Goal: Task Accomplishment & Management: Complete application form

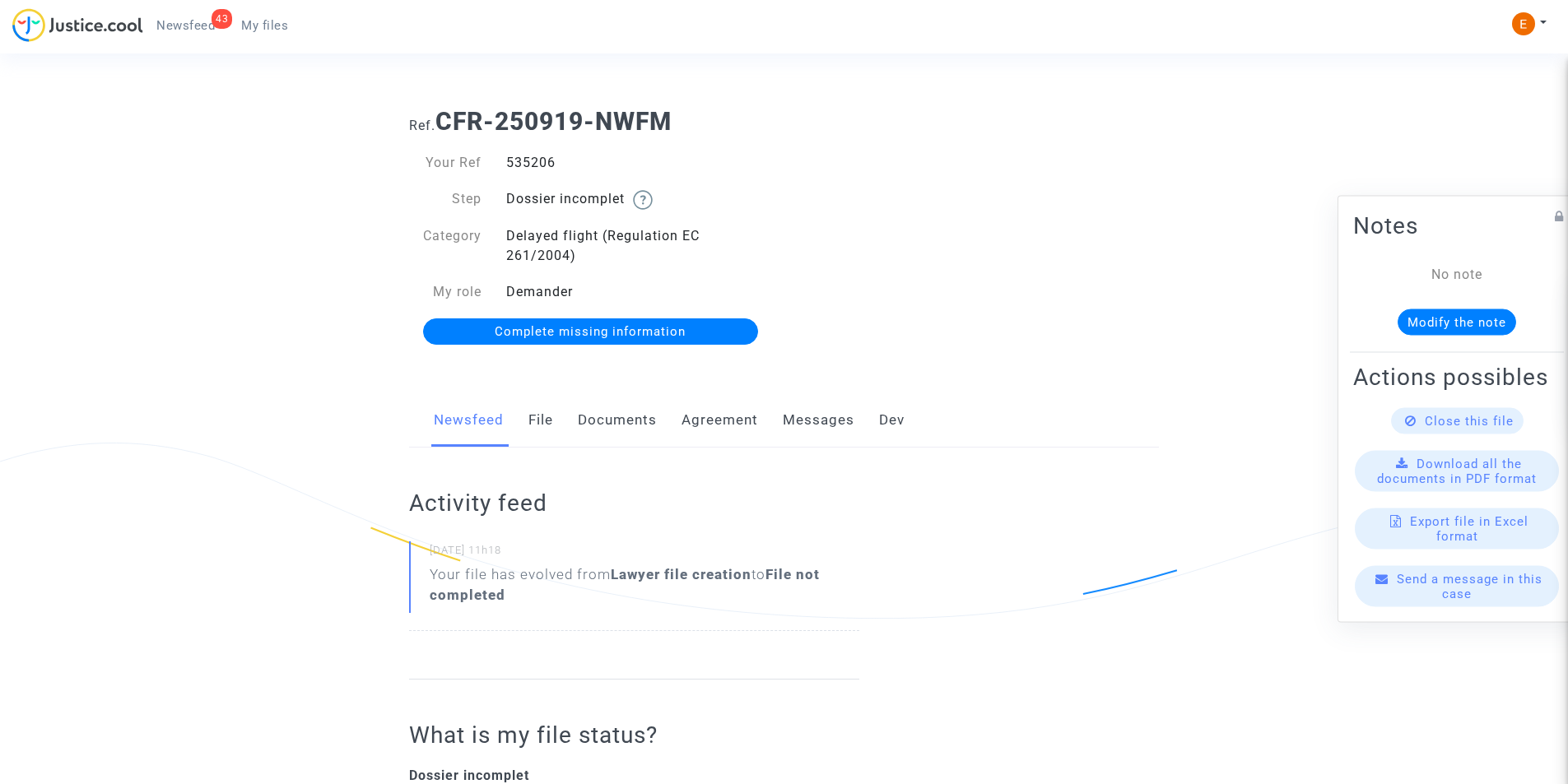
click at [622, 420] on link "Documents" at bounding box center [616, 419] width 79 height 54
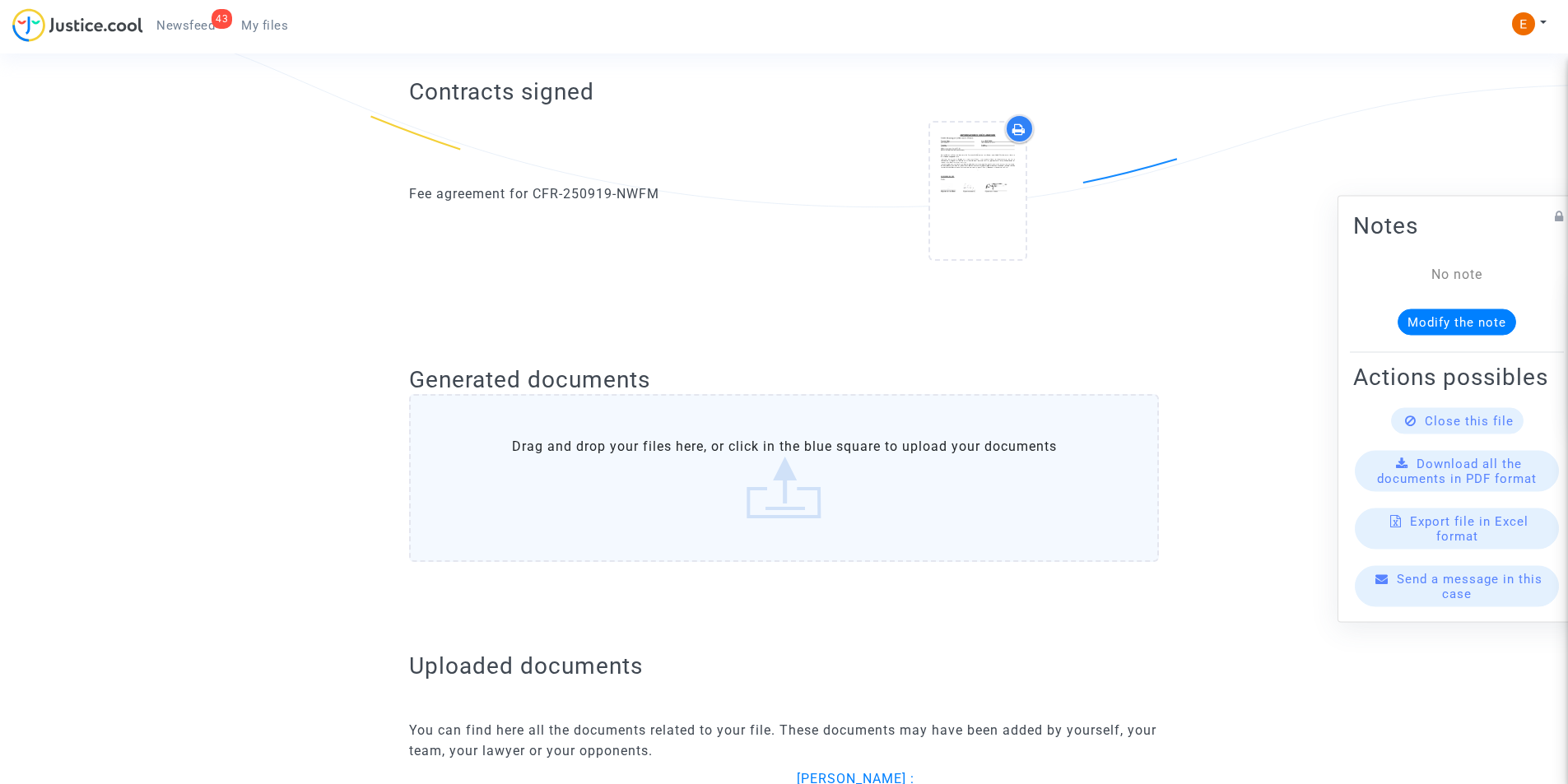
scroll to position [658, 0]
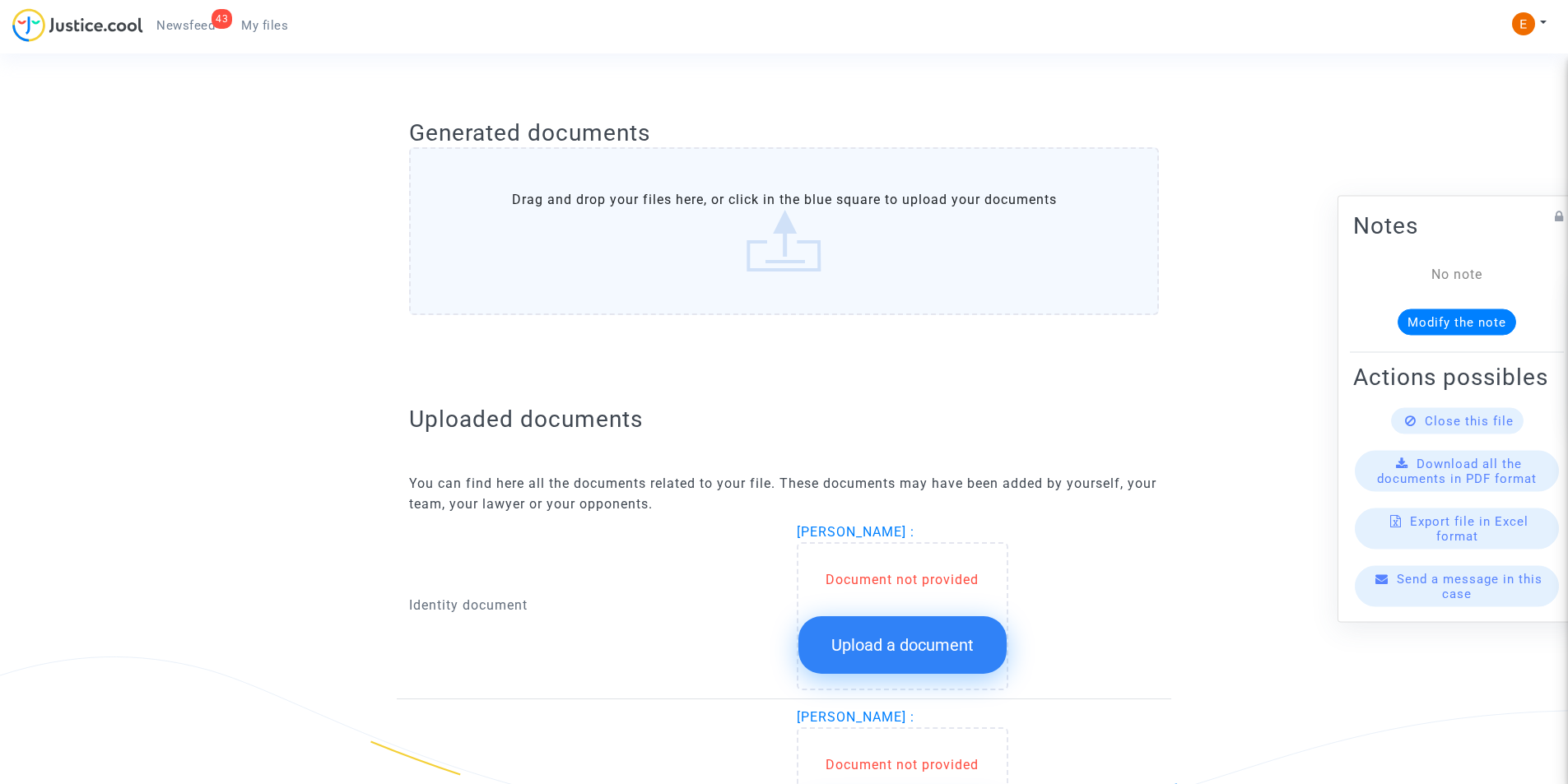
click at [882, 632] on button "Upload a document" at bounding box center [902, 645] width 208 height 58
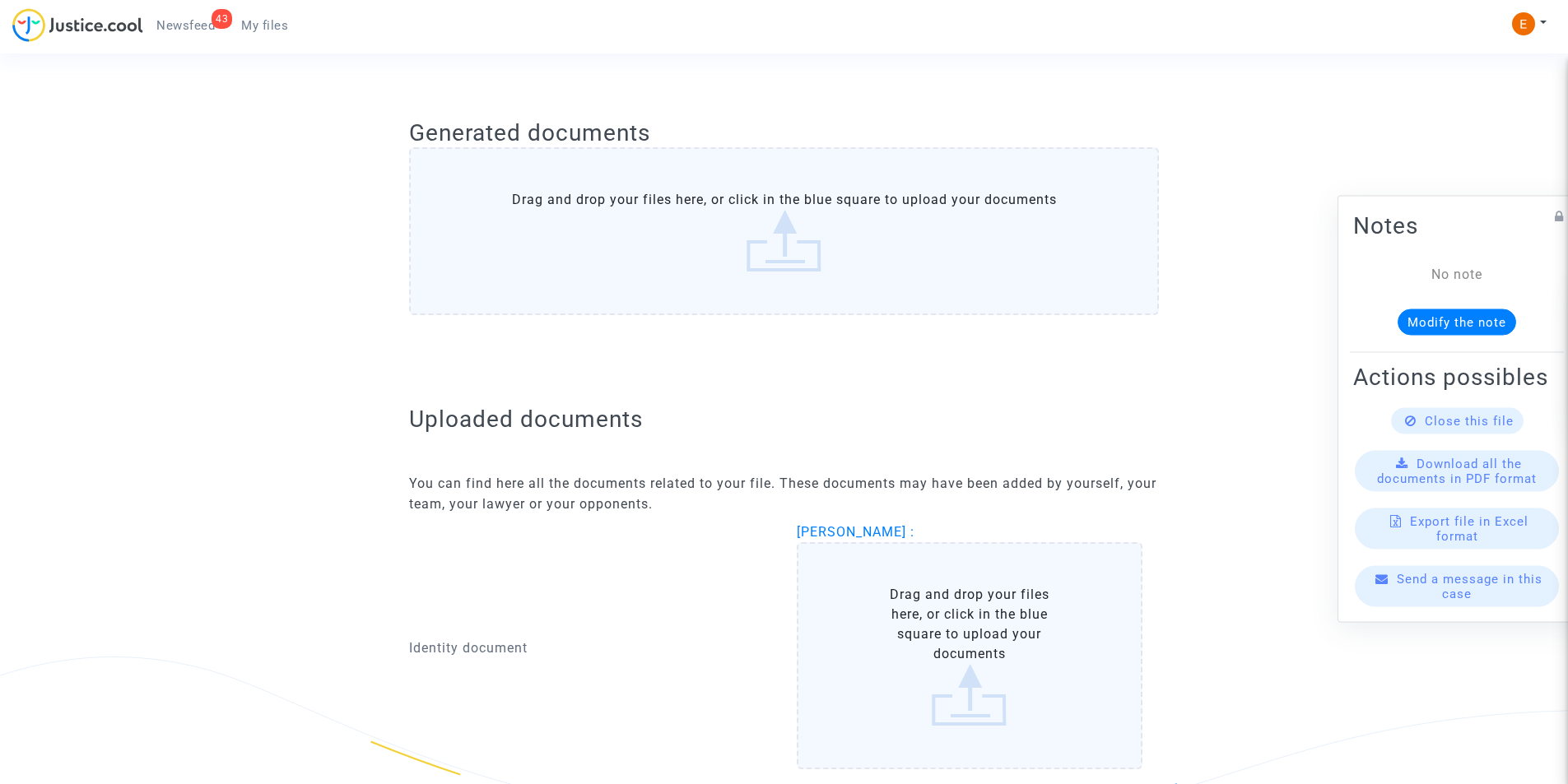
click at [935, 607] on label "Drag and drop your files here, or click in the blue square to upload your docum…" at bounding box center [970, 656] width 347 height 227
click at [0, 0] on input "Drag and drop your files here, or click in the blue square to upload your docum…" at bounding box center [0, 0] width 0 height 0
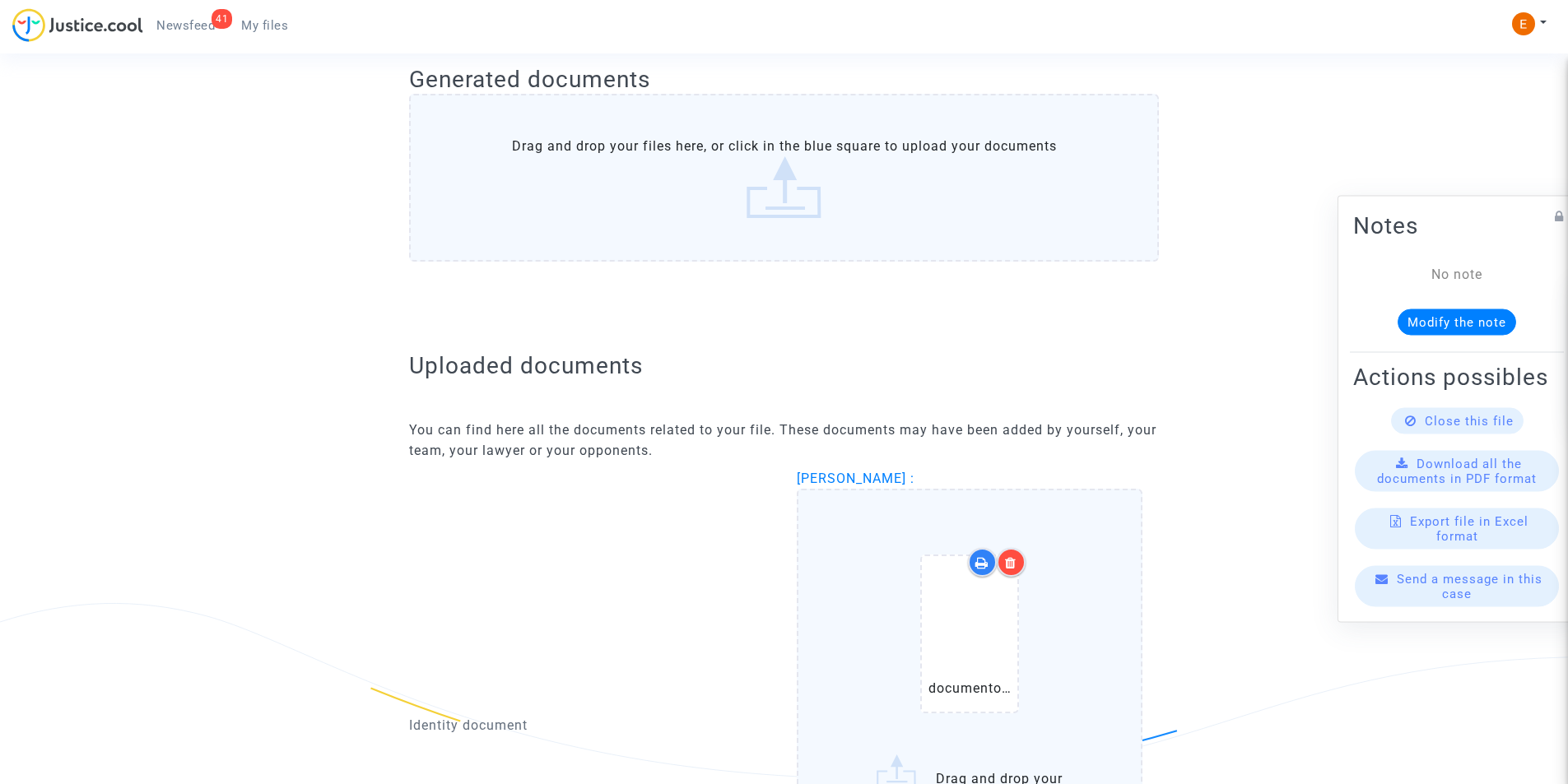
scroll to position [905, 0]
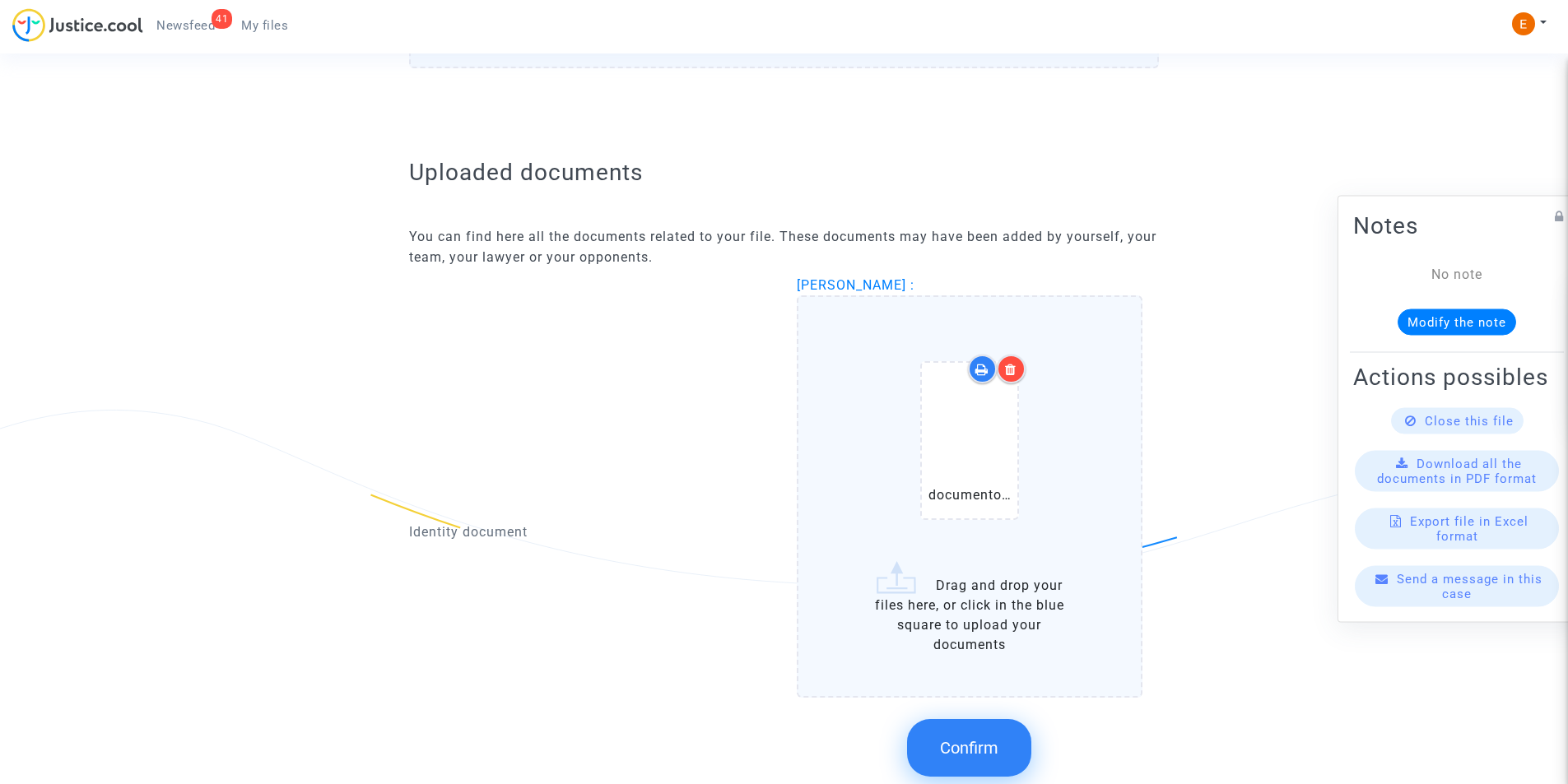
click at [966, 752] on span "Confirm" at bounding box center [970, 748] width 59 height 20
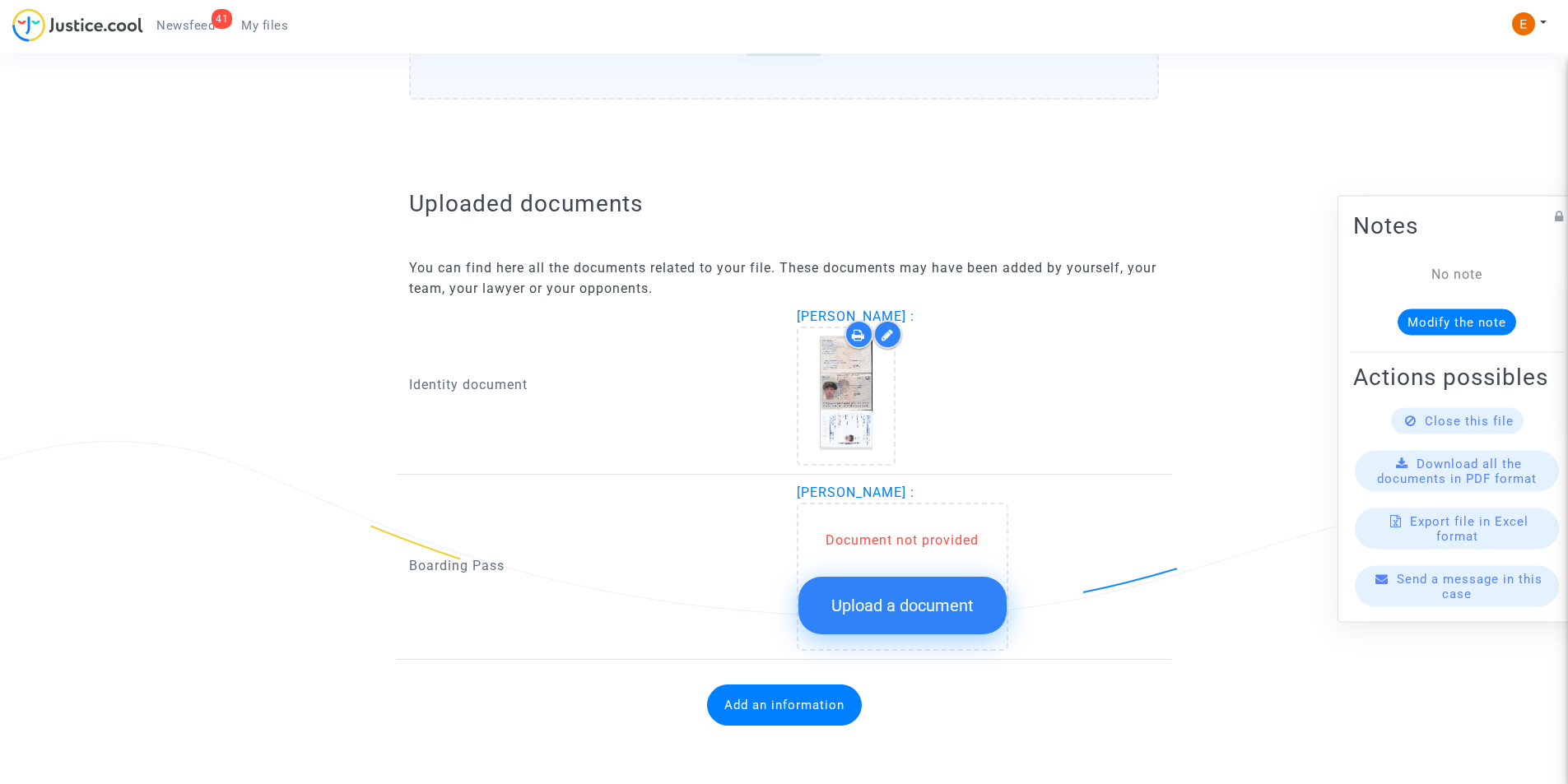
scroll to position [874, 0]
click at [923, 551] on div "Document not provided Upload a document" at bounding box center [902, 583] width 208 height 104
click at [911, 600] on span "Upload a document" at bounding box center [902, 605] width 142 height 20
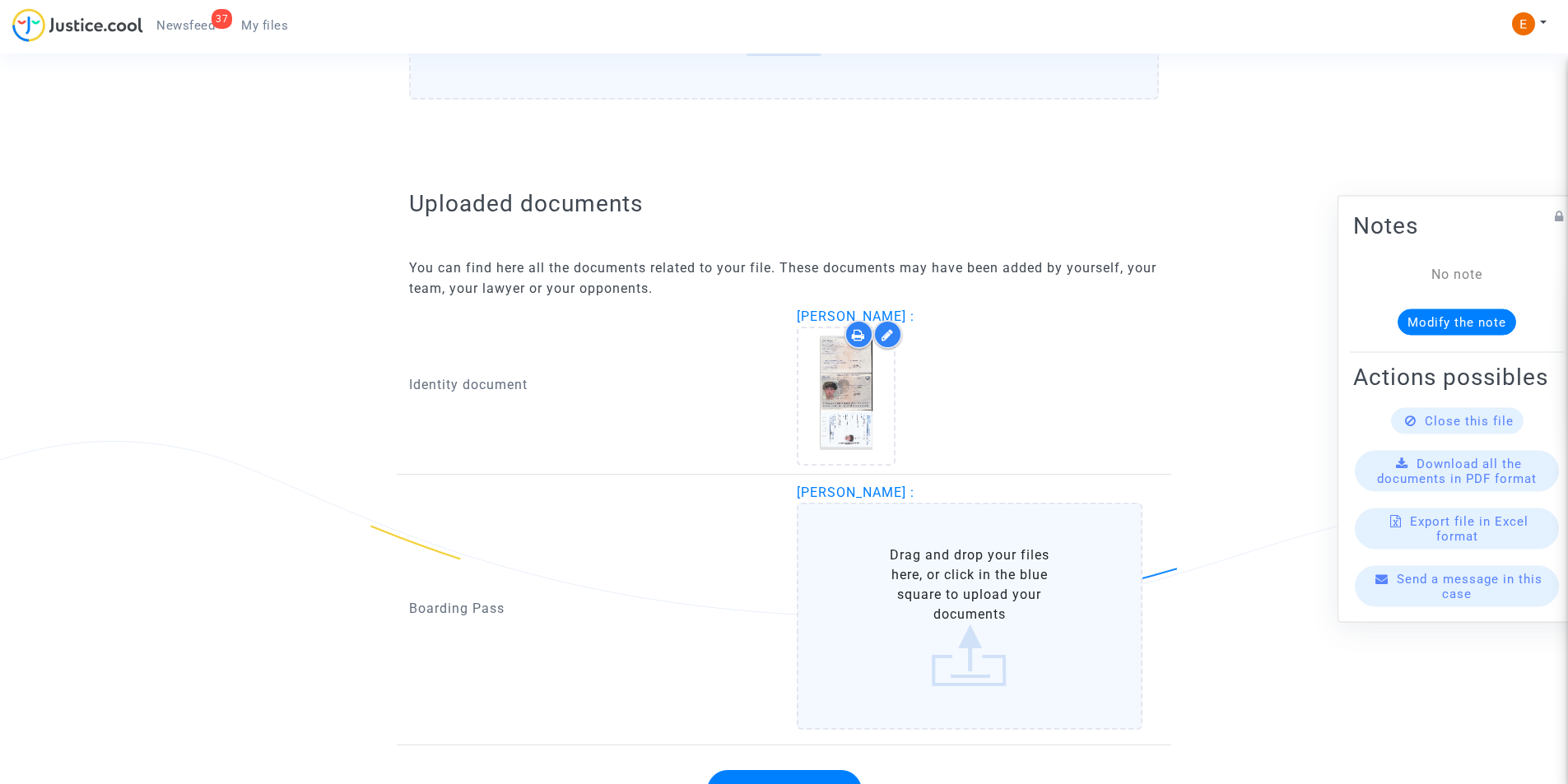
click at [909, 602] on label "Drag and drop your files here, or click in the blue square to upload your docum…" at bounding box center [970, 616] width 347 height 227
click at [0, 0] on input "Drag and drop your files here, or click in the blue square to upload your docum…" at bounding box center [0, 0] width 0 height 0
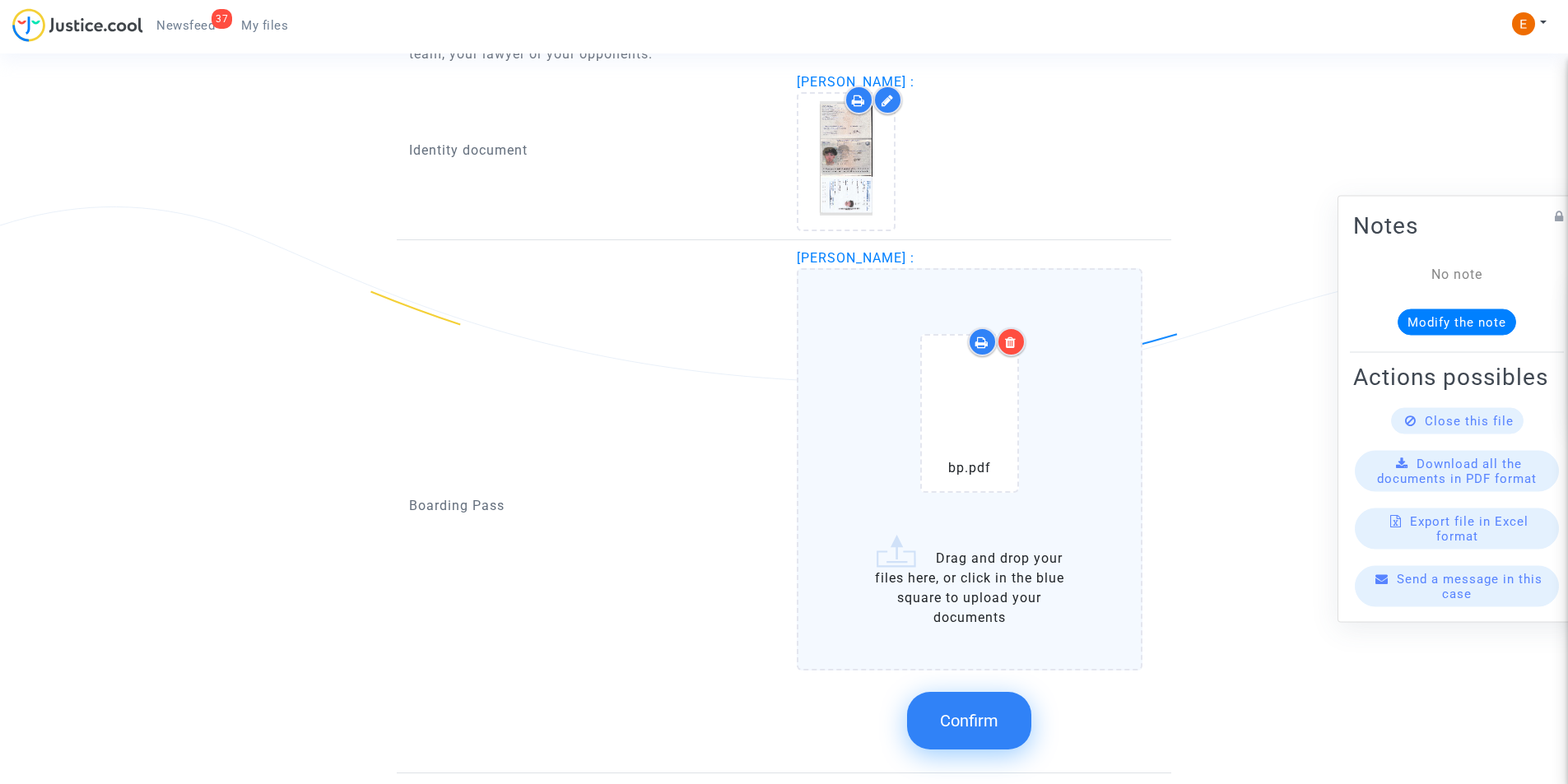
scroll to position [1203, 0]
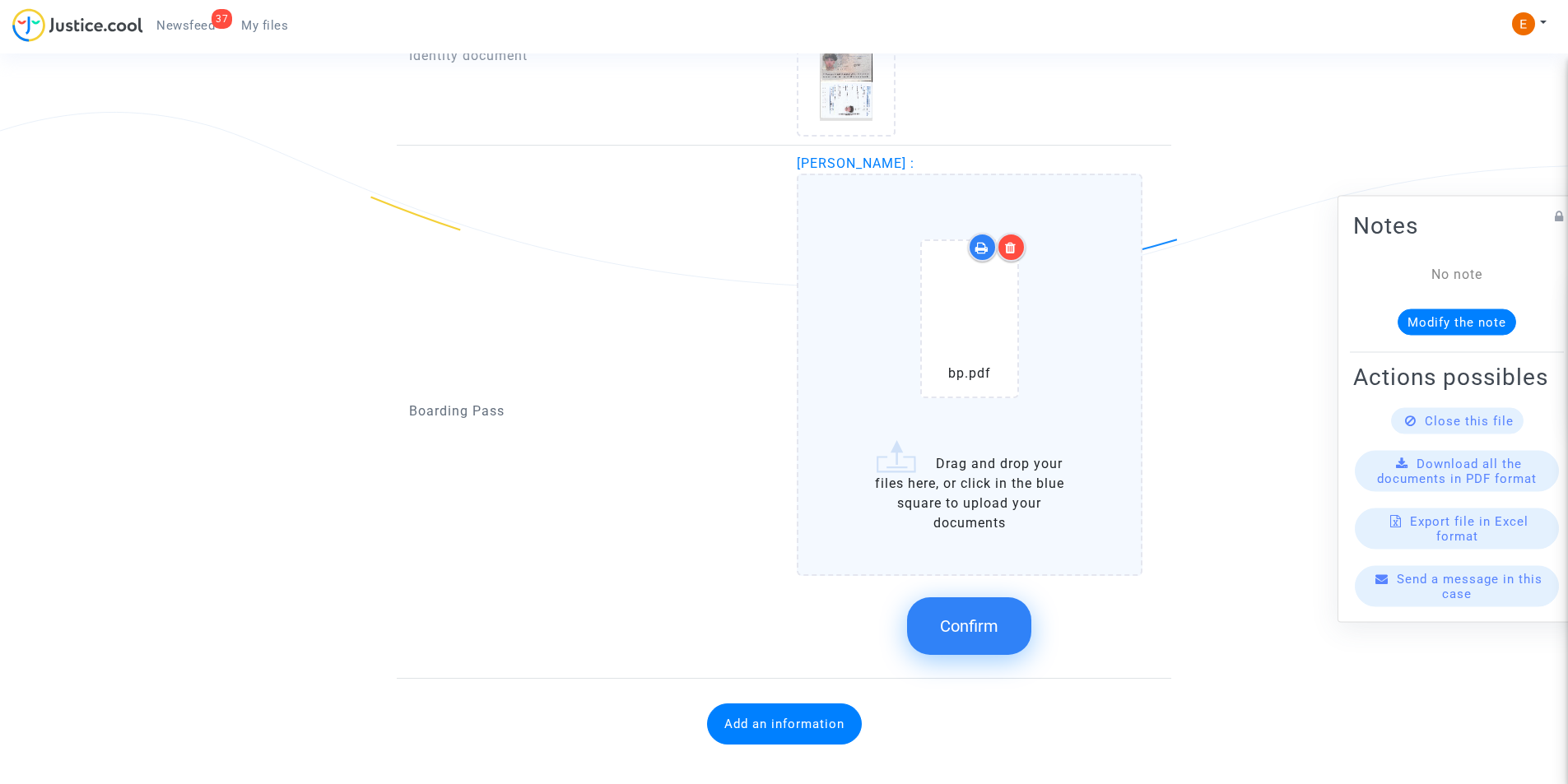
click at [971, 638] on button "Confirm" at bounding box center [969, 626] width 124 height 58
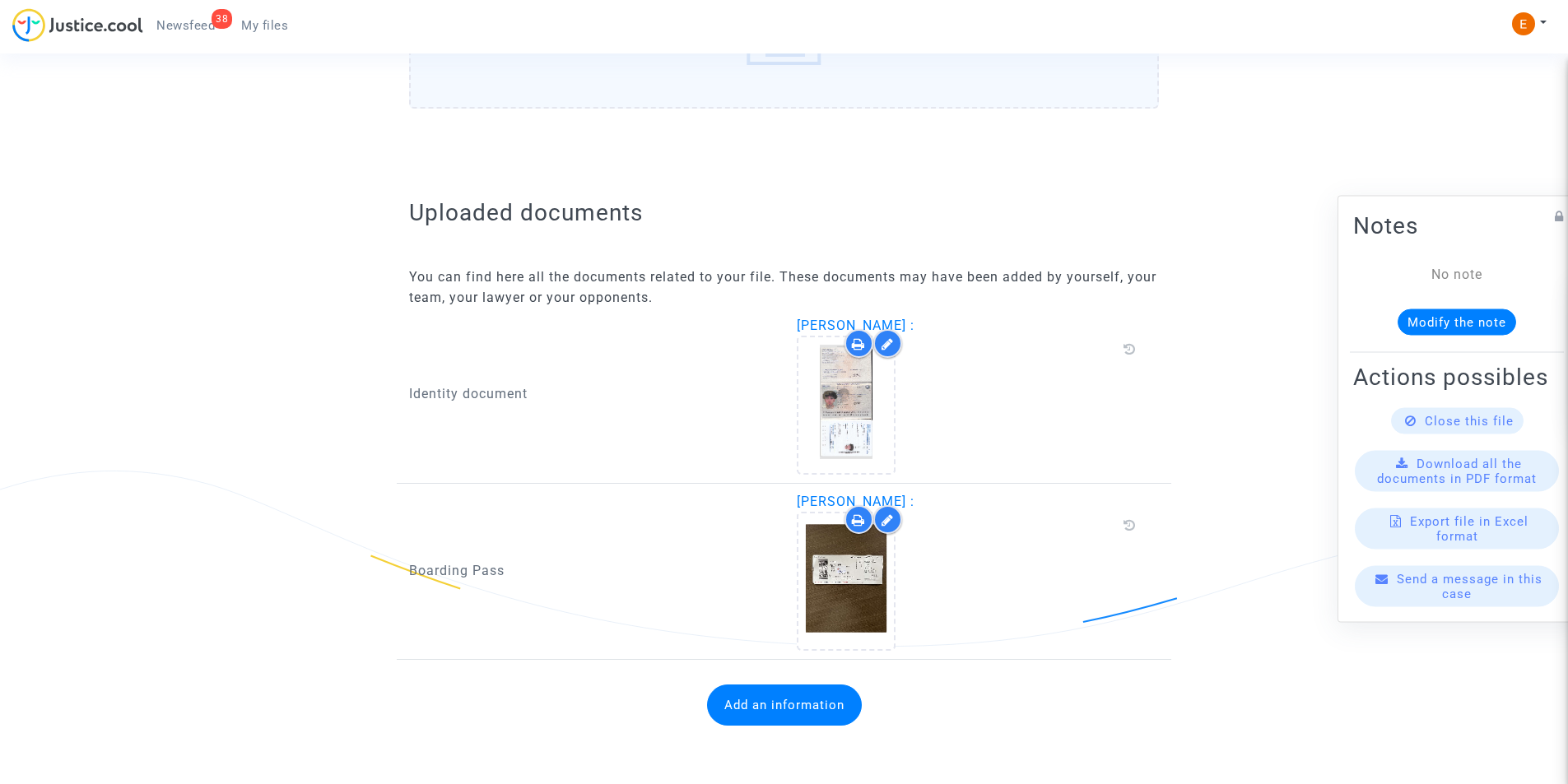
click at [753, 702] on button "Add an information" at bounding box center [784, 704] width 154 height 41
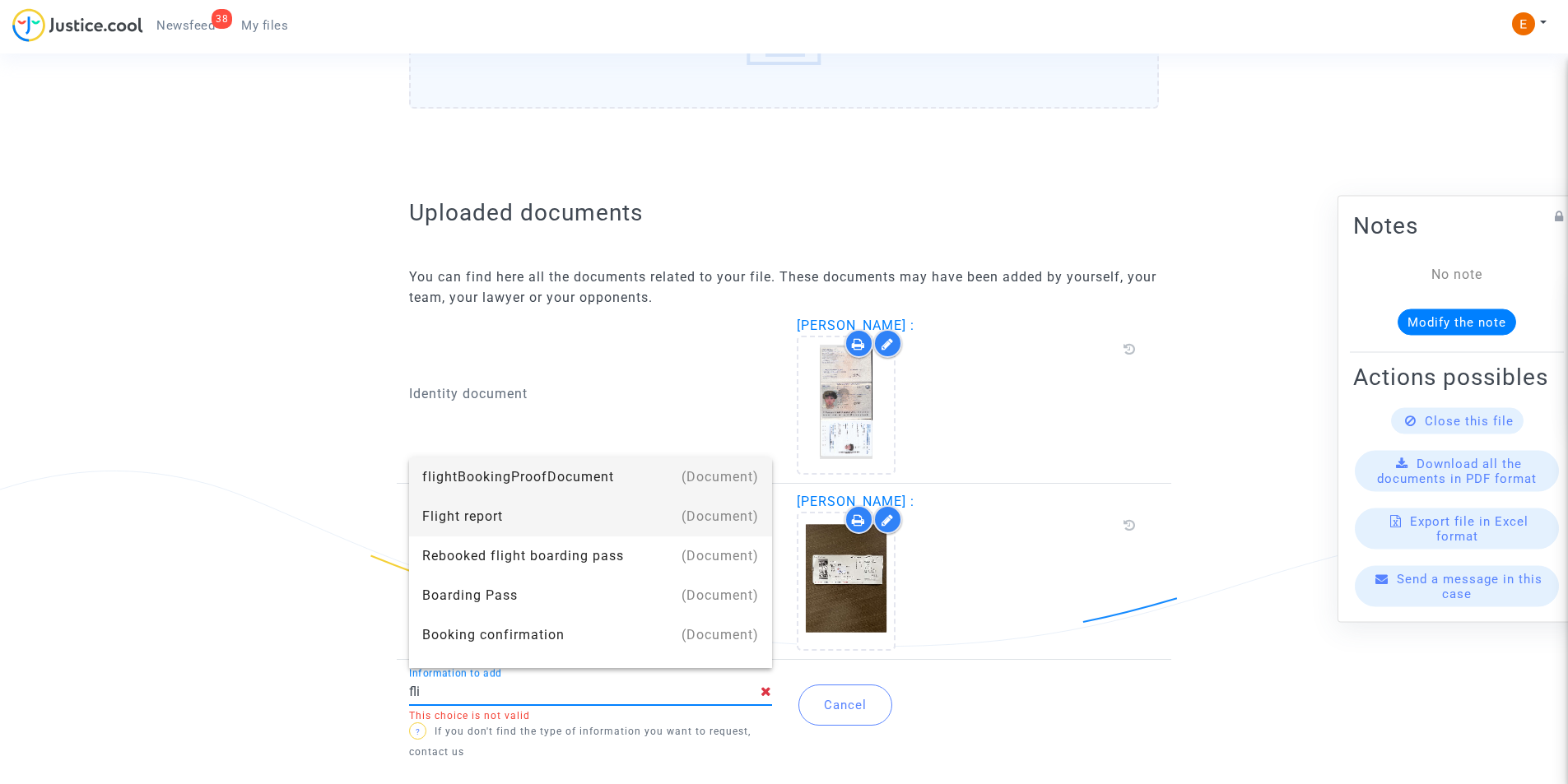
click at [421, 519] on mat-option "(Document) Flight report" at bounding box center [590, 517] width 363 height 40
type input "Flight report"
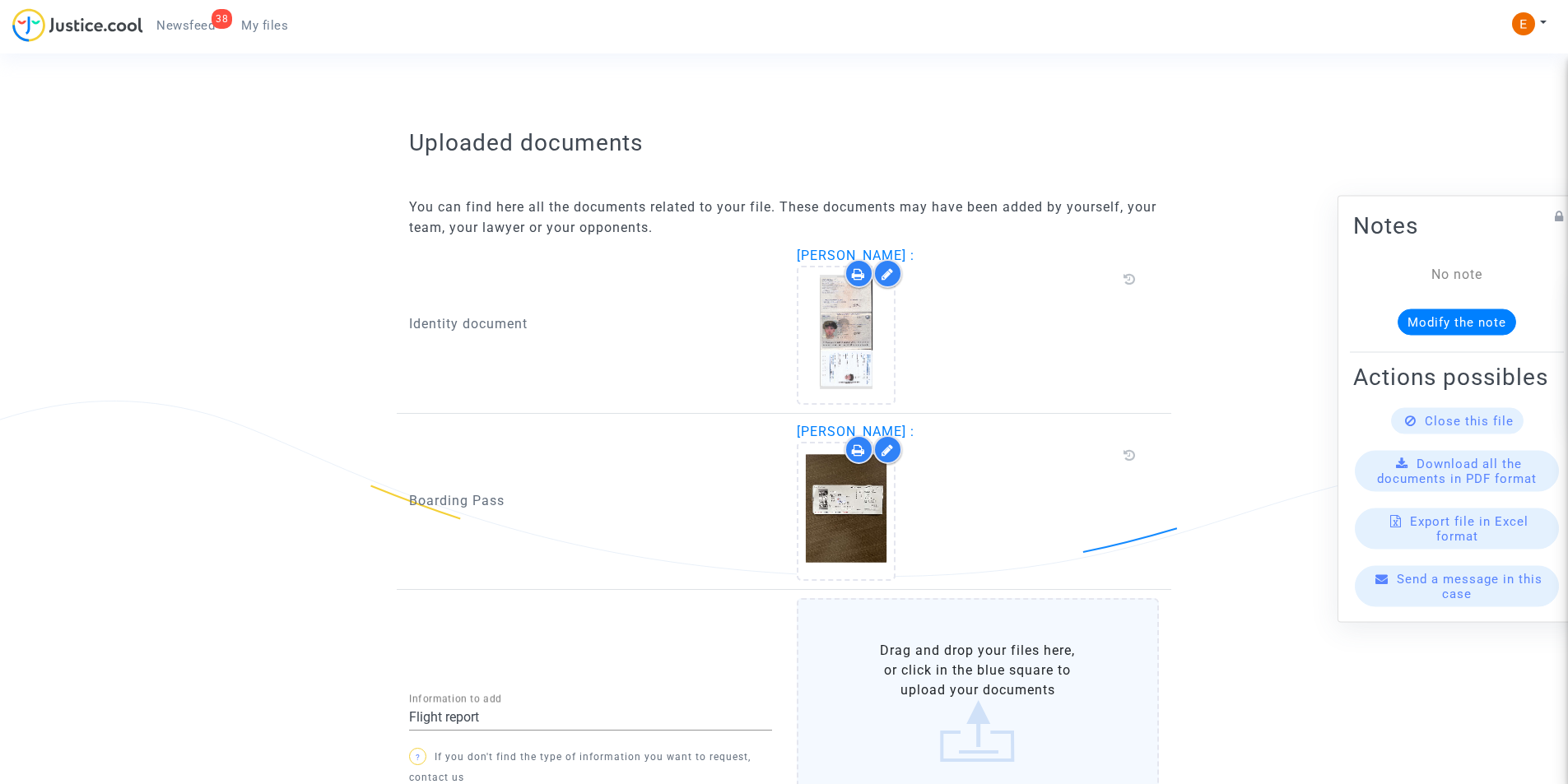
scroll to position [1009, 0]
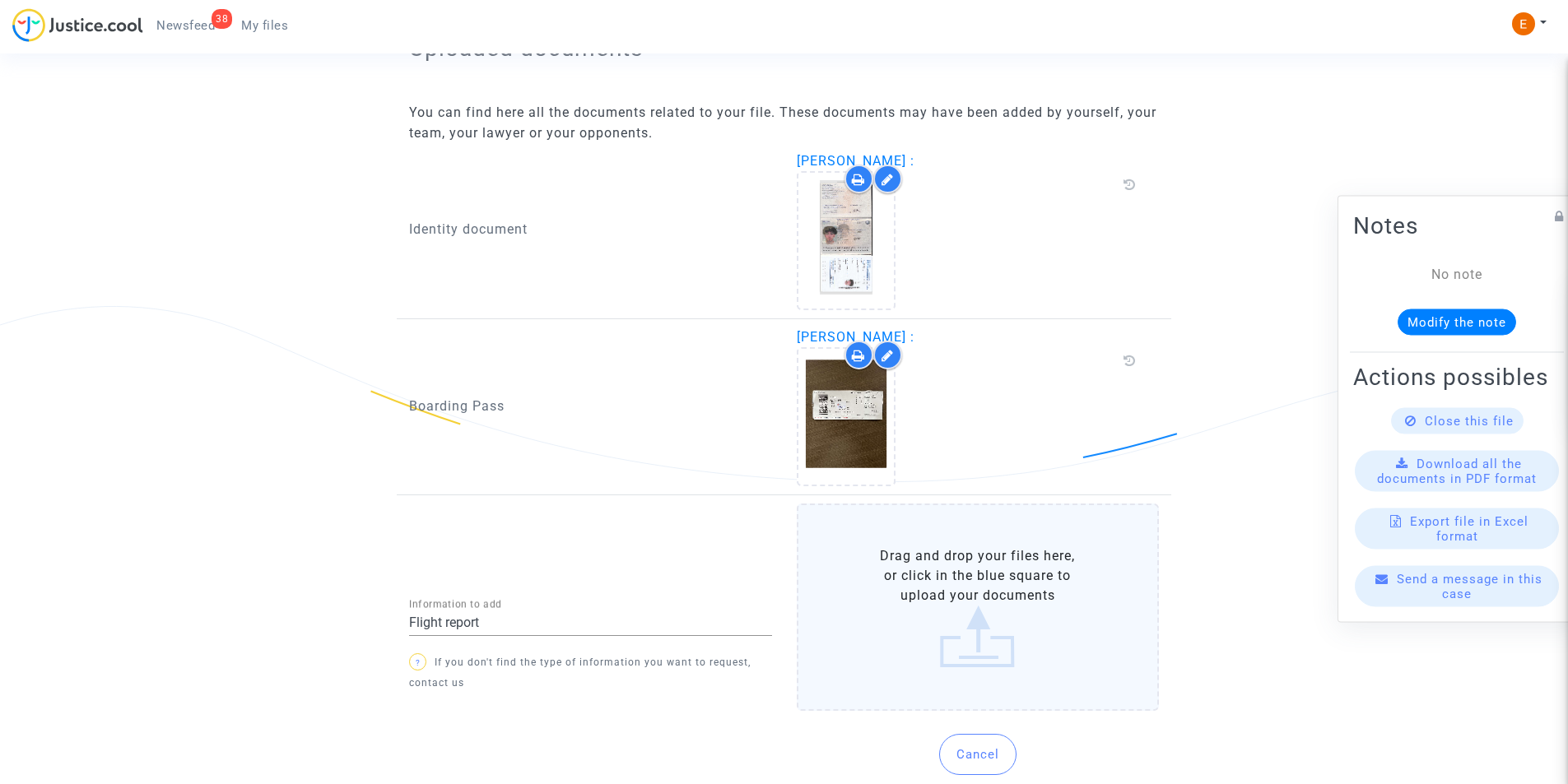
click at [950, 645] on label "Drag and drop your files here, or click in the blue square to upload your docum…" at bounding box center [977, 607] width 363 height 207
click at [0, 0] on input "Drag and drop your files here, or click in the blue square to upload your docum…" at bounding box center [0, 0] width 0 height 0
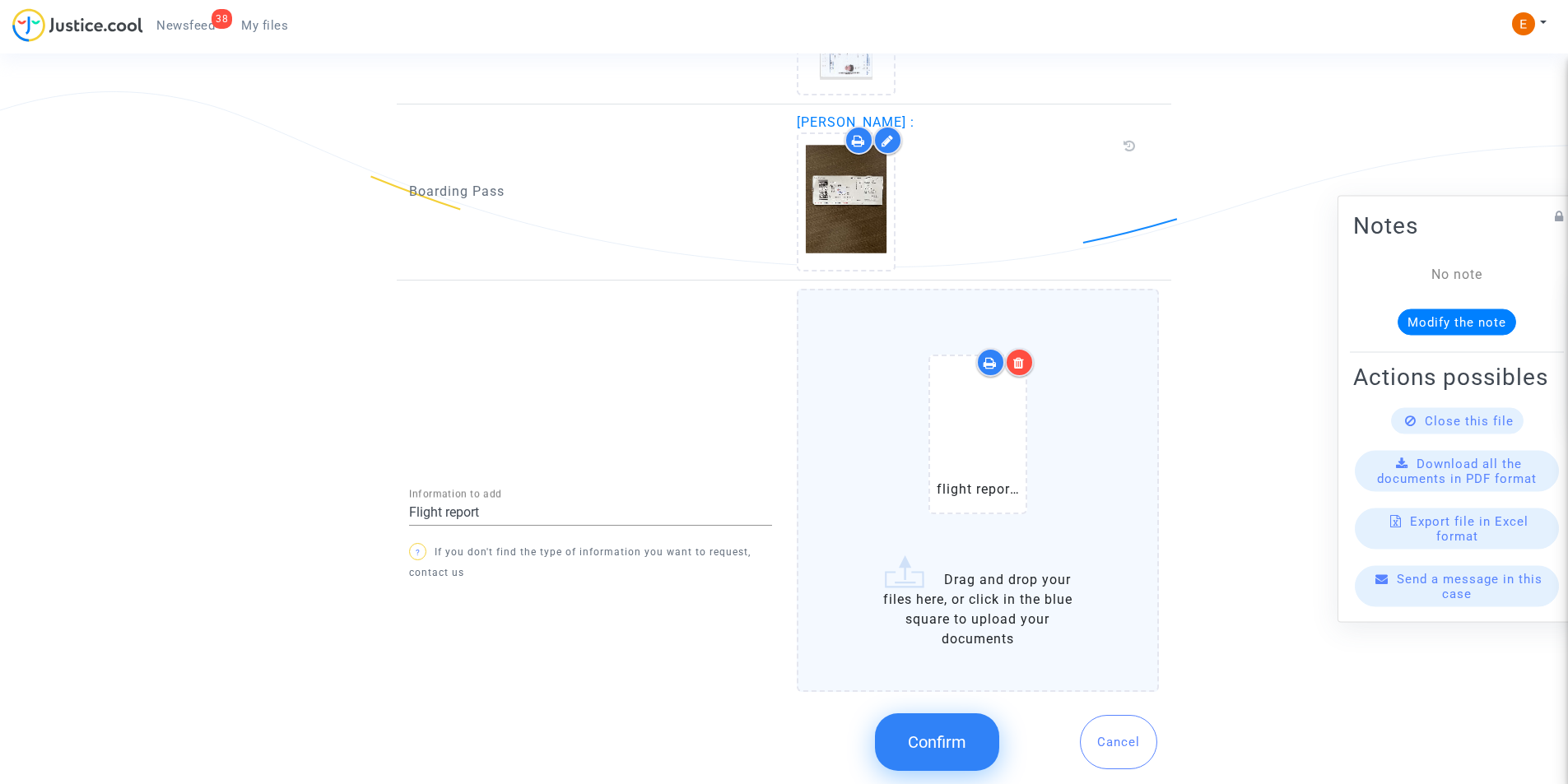
scroll to position [1275, 0]
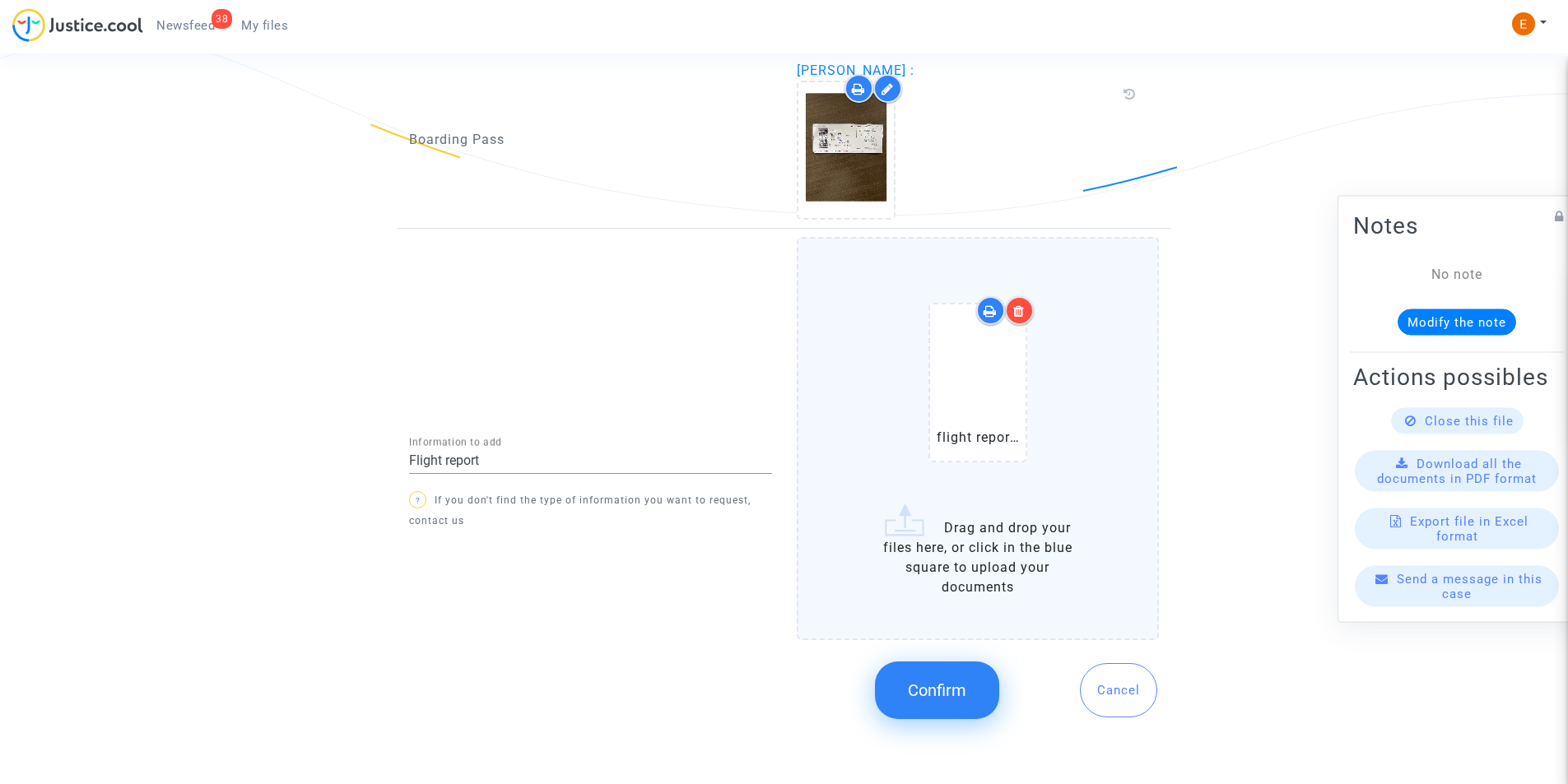
click at [961, 703] on button "Confirm" at bounding box center [936, 690] width 124 height 58
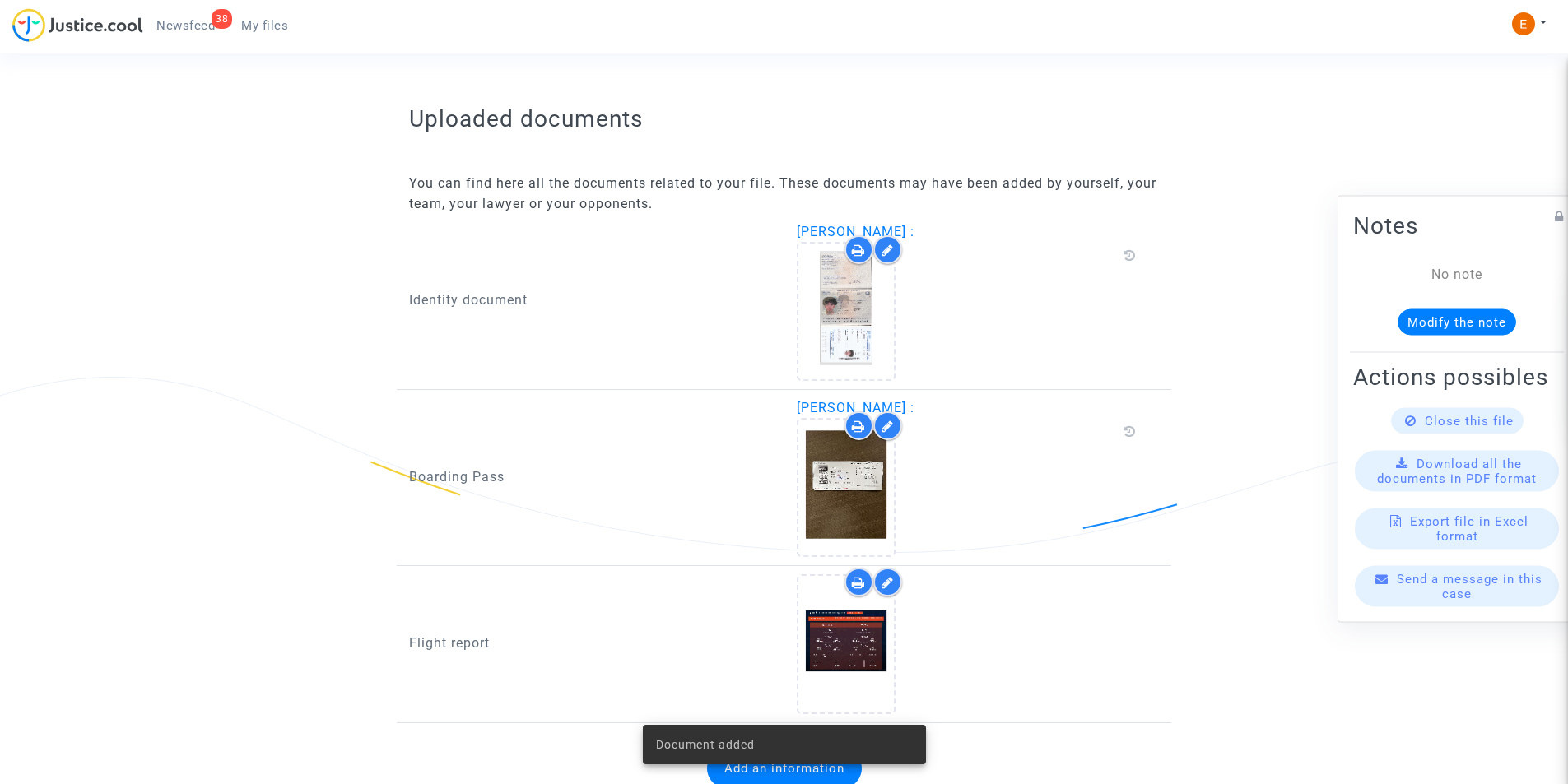
scroll to position [1002, 0]
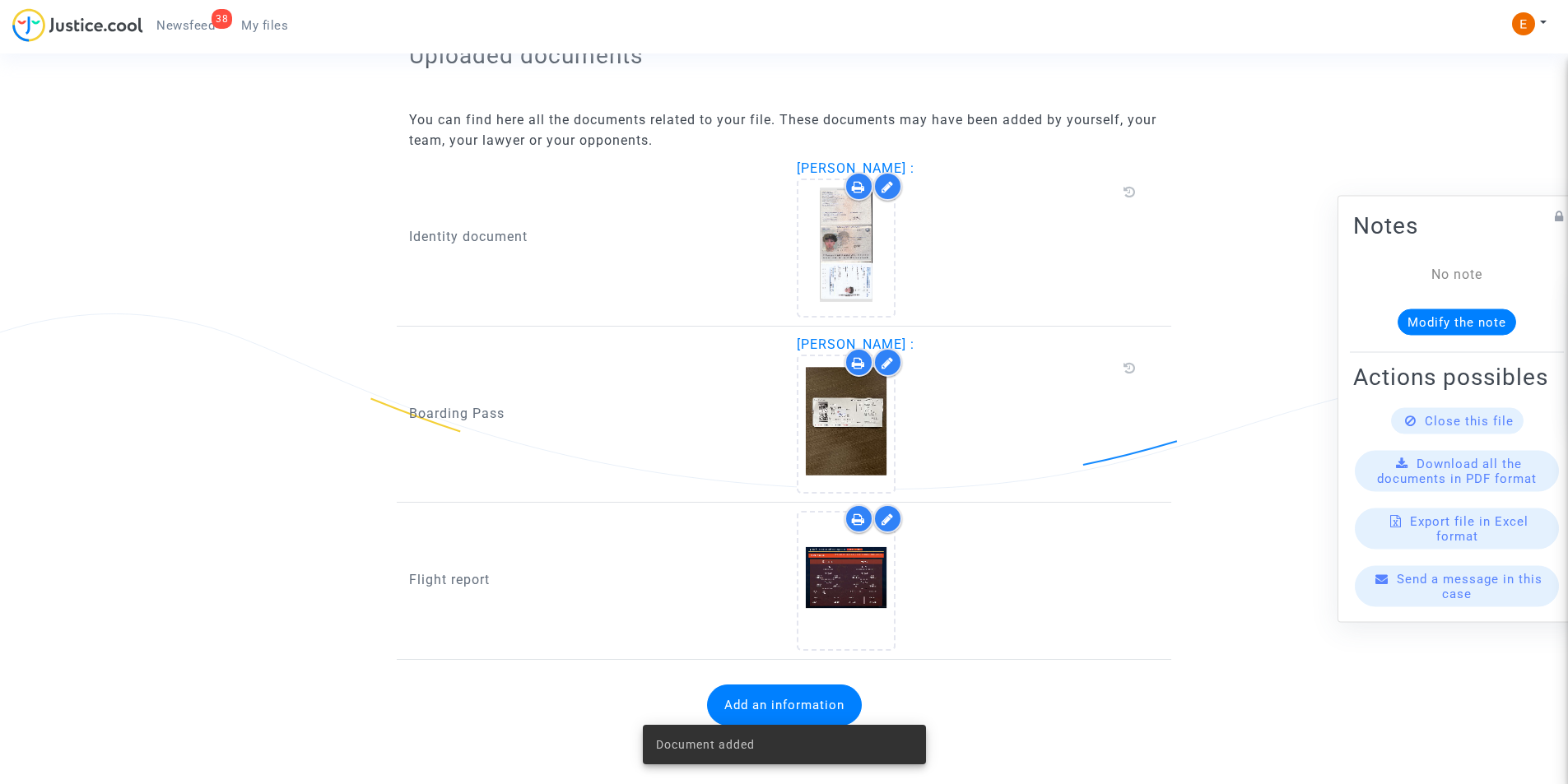
click at [760, 704] on button "Add an information" at bounding box center [784, 704] width 154 height 41
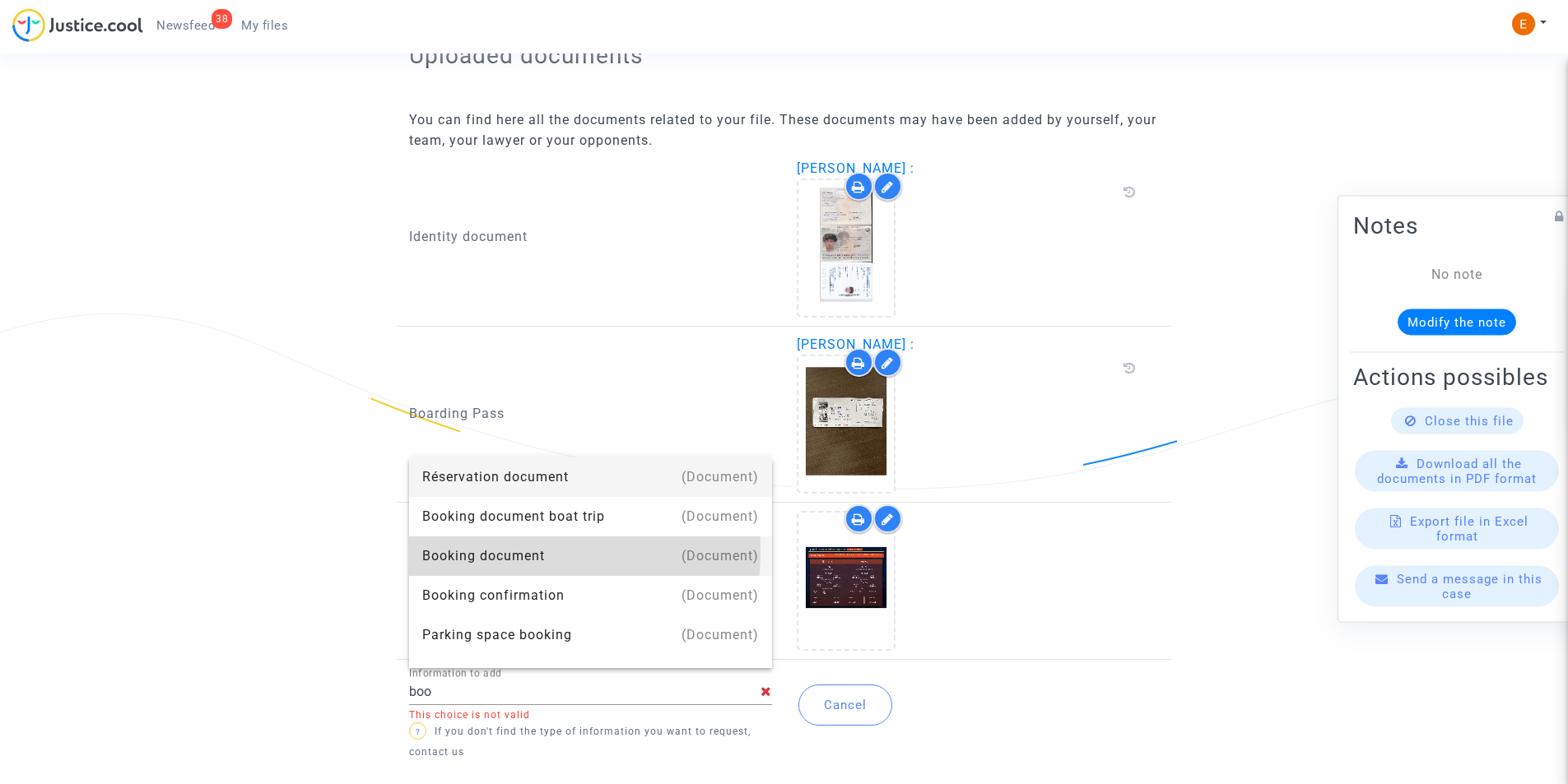
click at [485, 550] on div "Booking document" at bounding box center [590, 557] width 336 height 40
type input "Booking document"
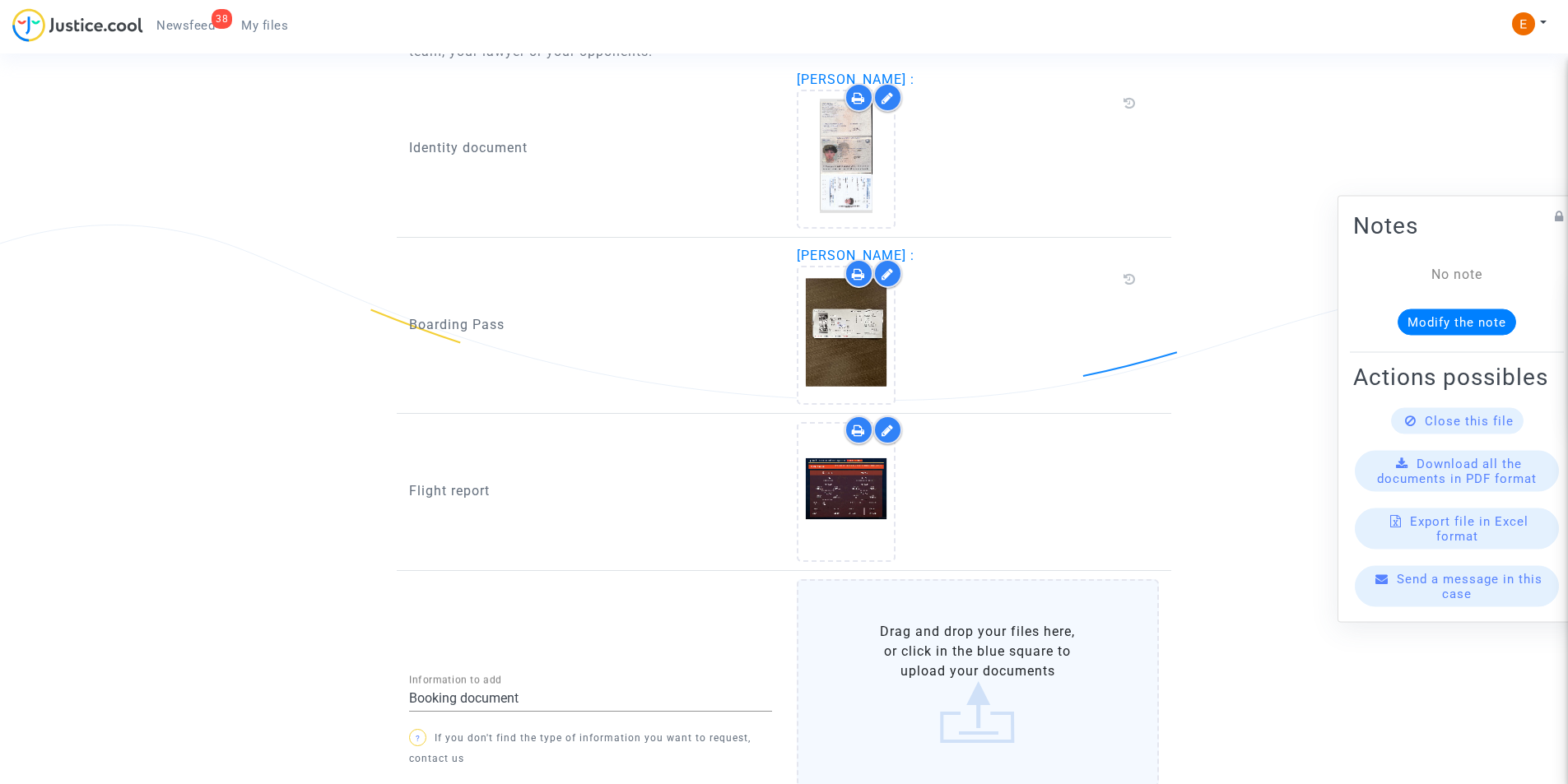
scroll to position [1167, 0]
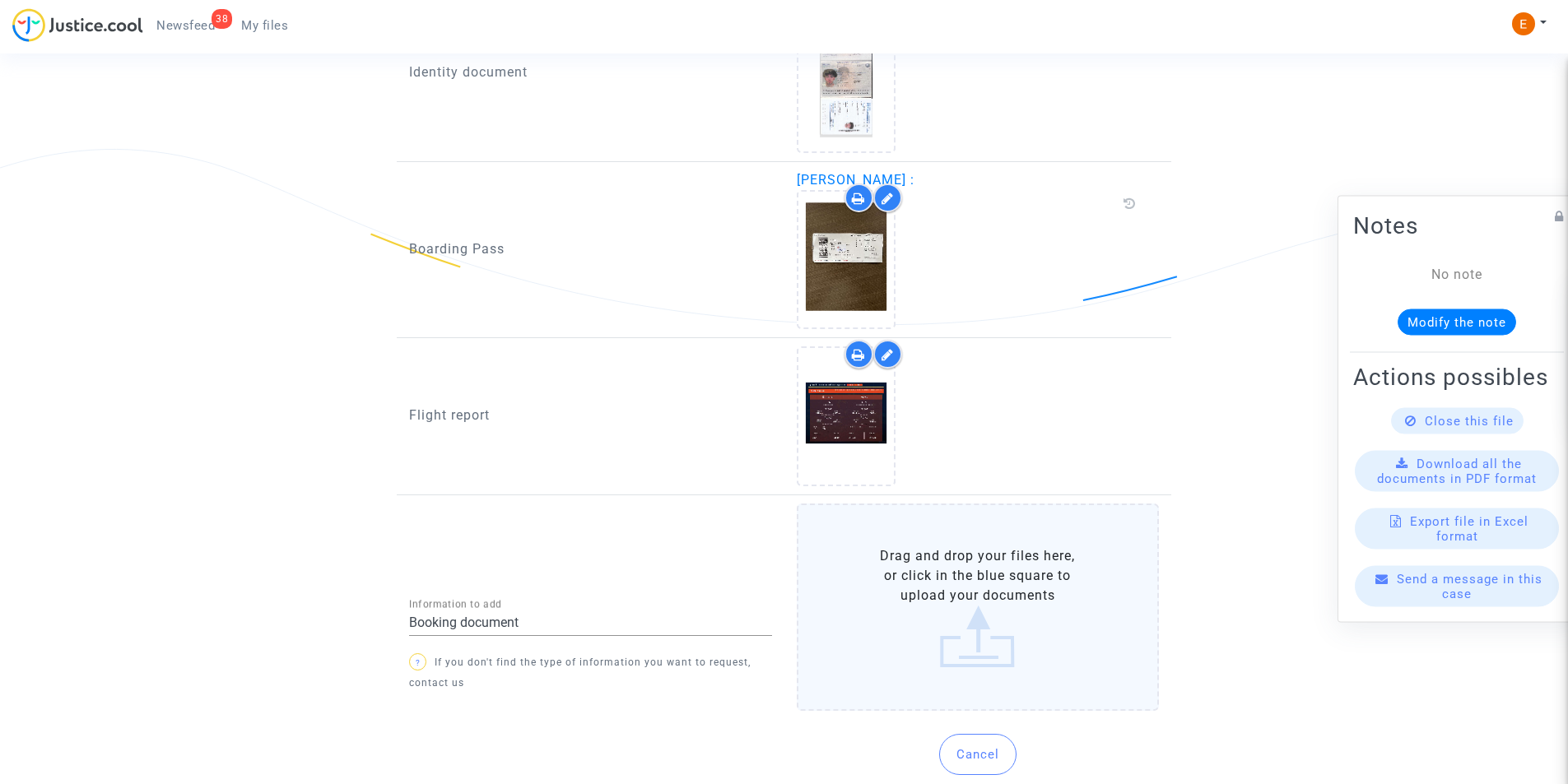
click at [966, 612] on label "Drag and drop your files here, or click in the blue square to upload your docum…" at bounding box center [977, 607] width 363 height 207
click at [0, 0] on input "Drag and drop your files here, or click in the blue square to upload your docum…" at bounding box center [0, 0] width 0 height 0
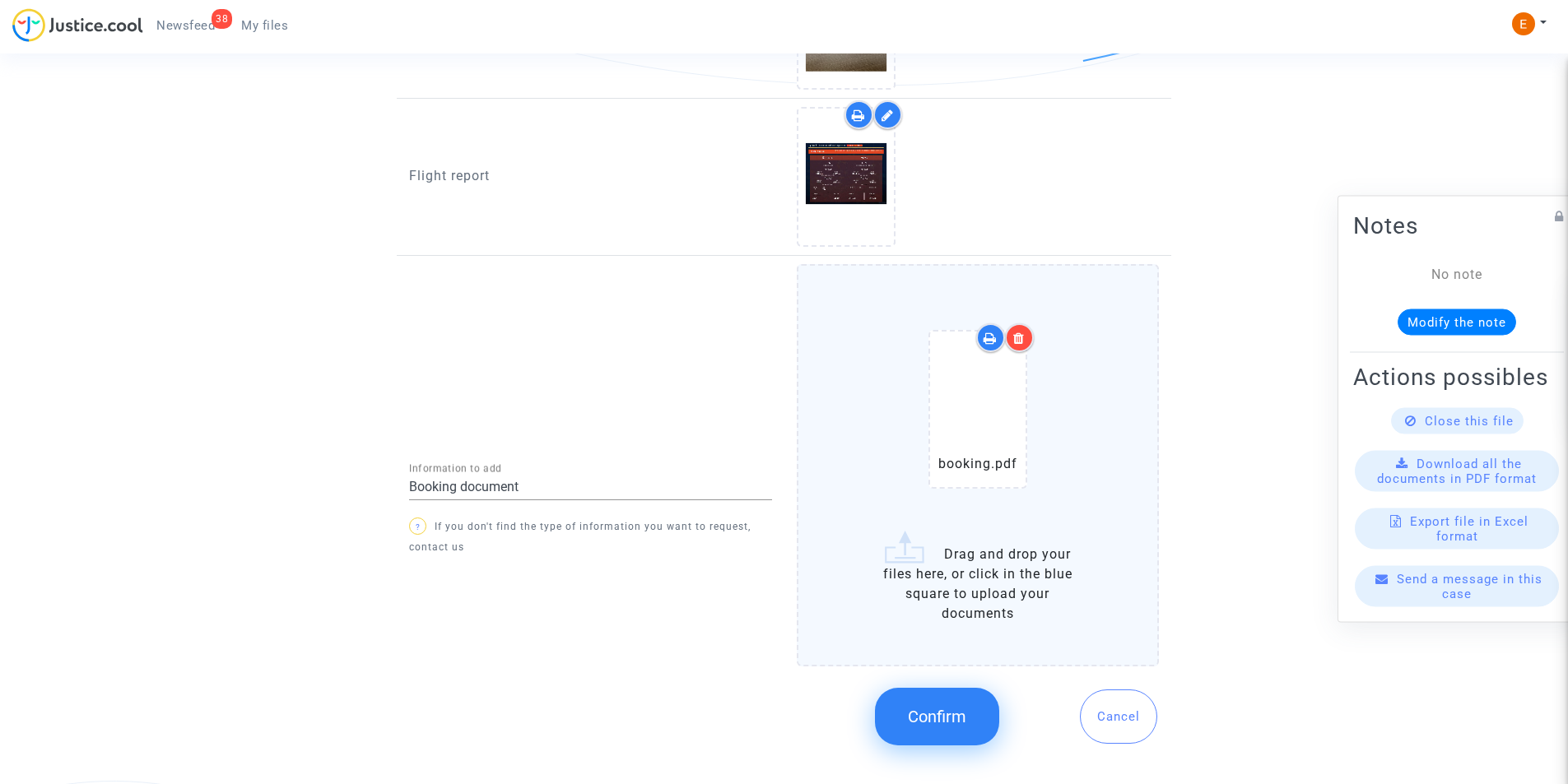
scroll to position [1413, 0]
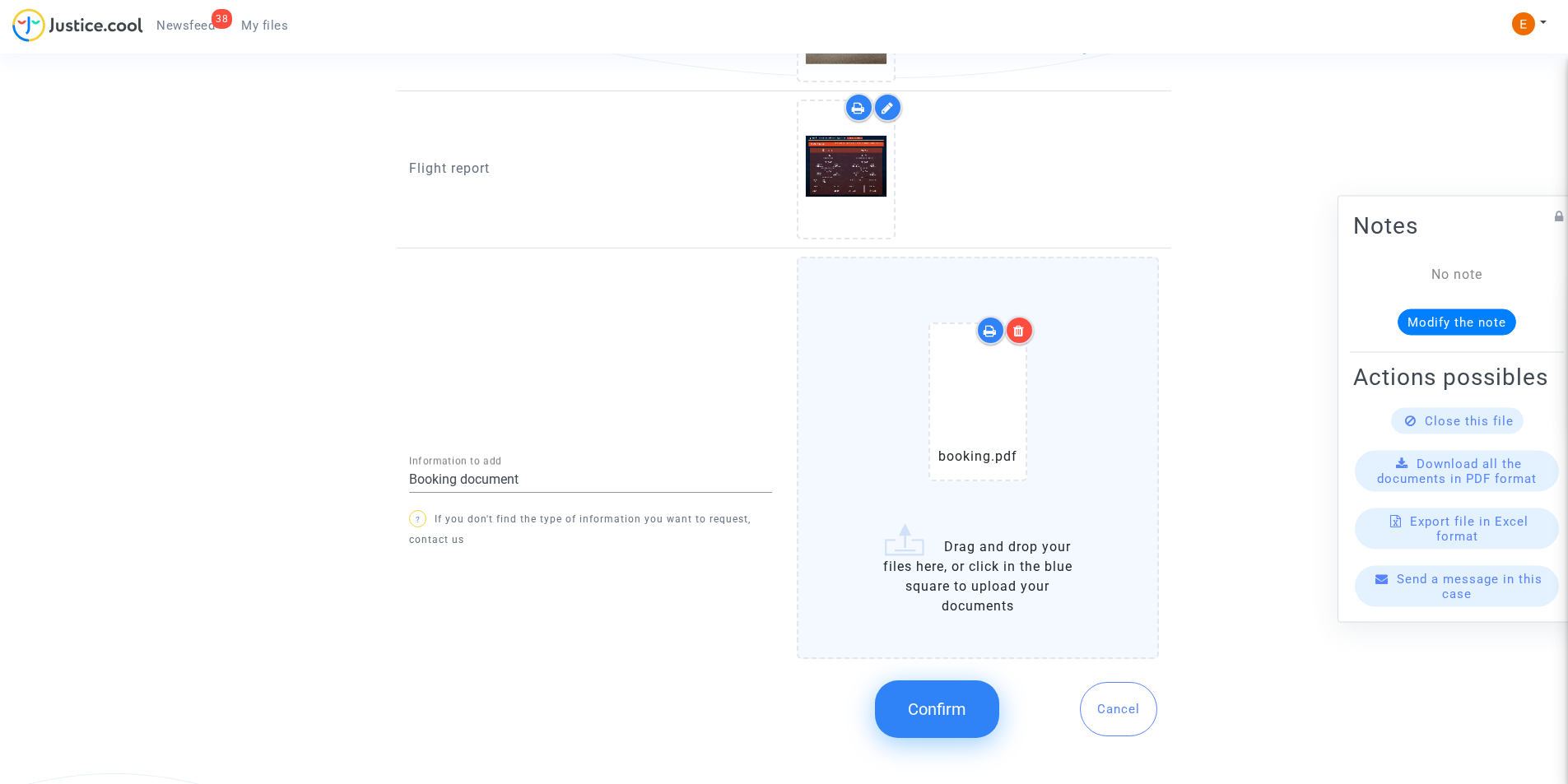
click at [957, 704] on span "Confirm" at bounding box center [937, 709] width 59 height 20
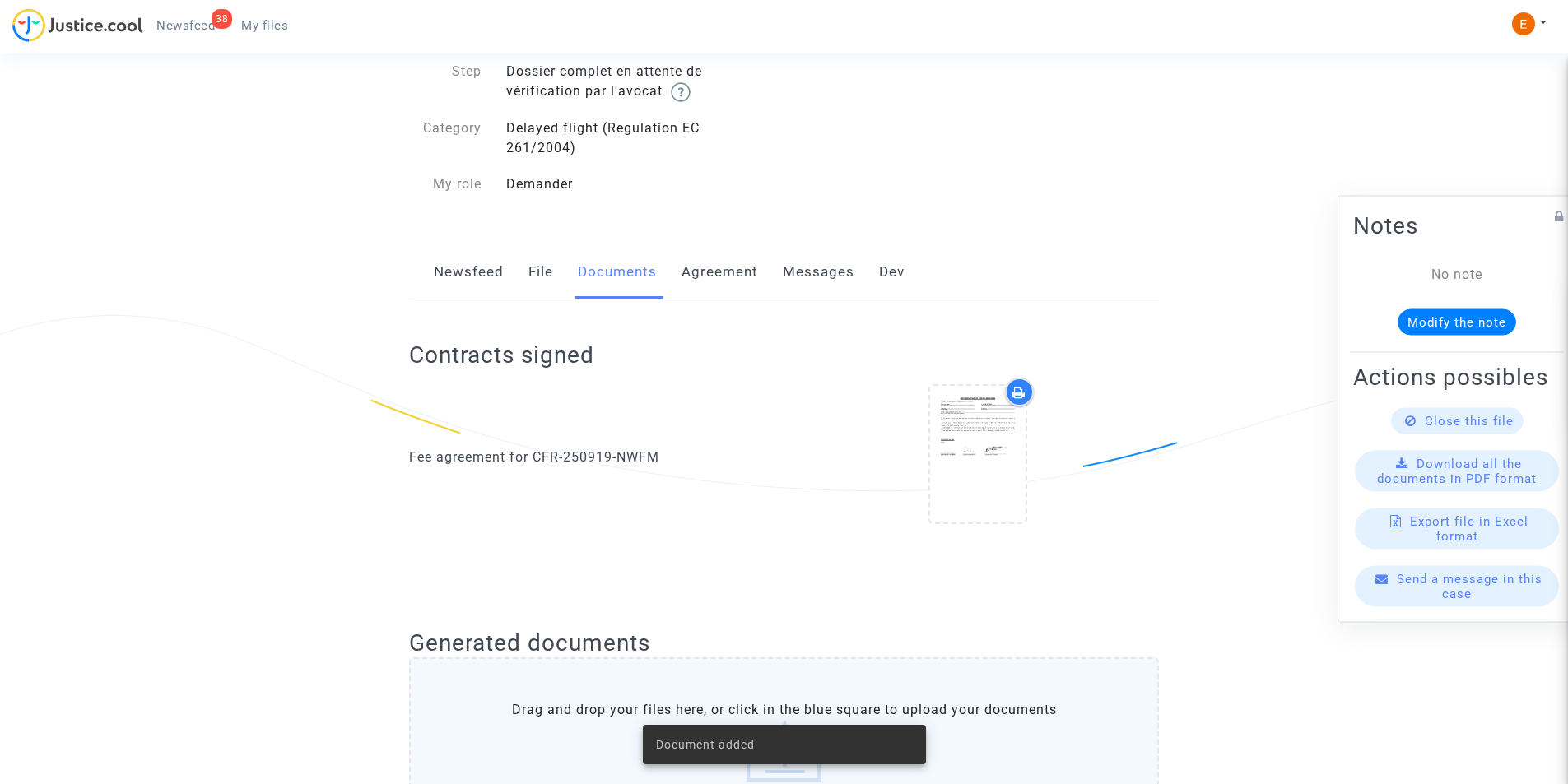
scroll to position [0, 0]
